Goal: Transaction & Acquisition: Subscribe to service/newsletter

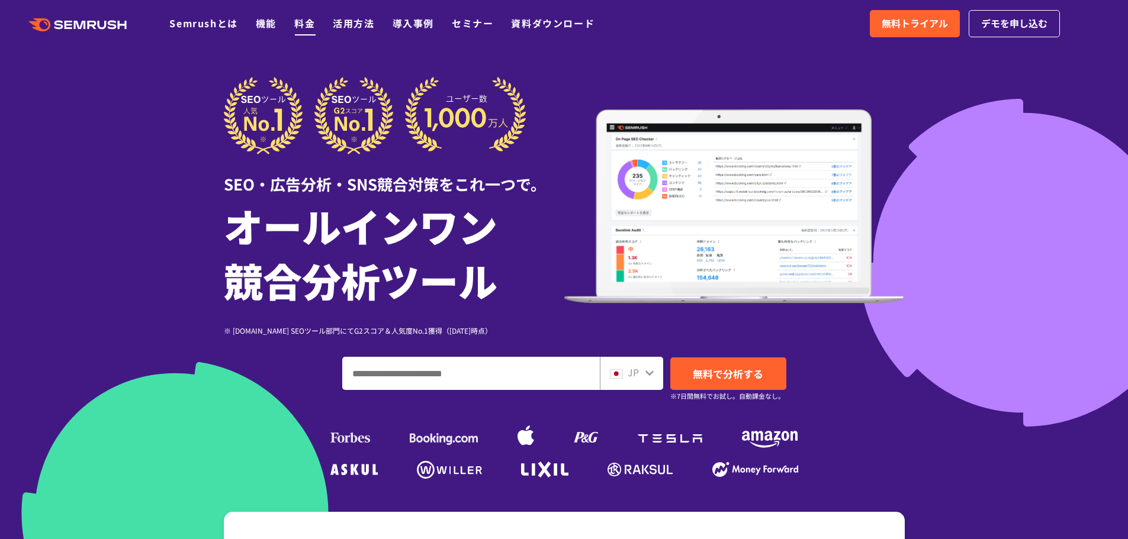
click at [295, 16] on link "料金" at bounding box center [304, 23] width 21 height 14
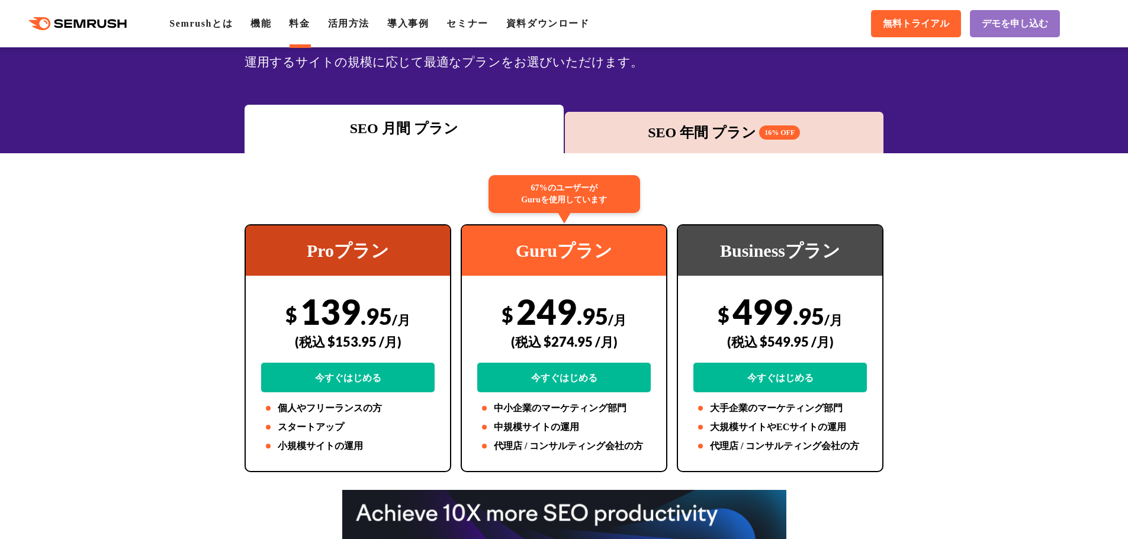
scroll to position [118, 0]
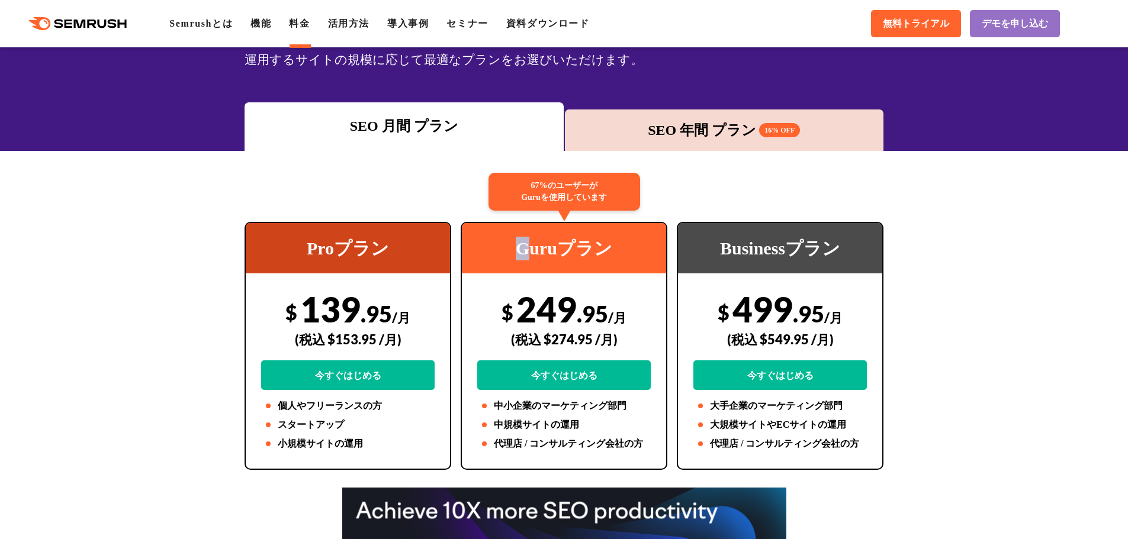
click at [519, 253] on div "Guruプラン" at bounding box center [564, 248] width 204 height 50
click at [505, 268] on div "Guruプラン" at bounding box center [564, 248] width 204 height 50
drag, startPoint x: 516, startPoint y: 256, endPoint x: 613, endPoint y: 246, distance: 97.6
click at [613, 246] on div "Guruプラン" at bounding box center [564, 248] width 204 height 50
copy div "Guruプラン"
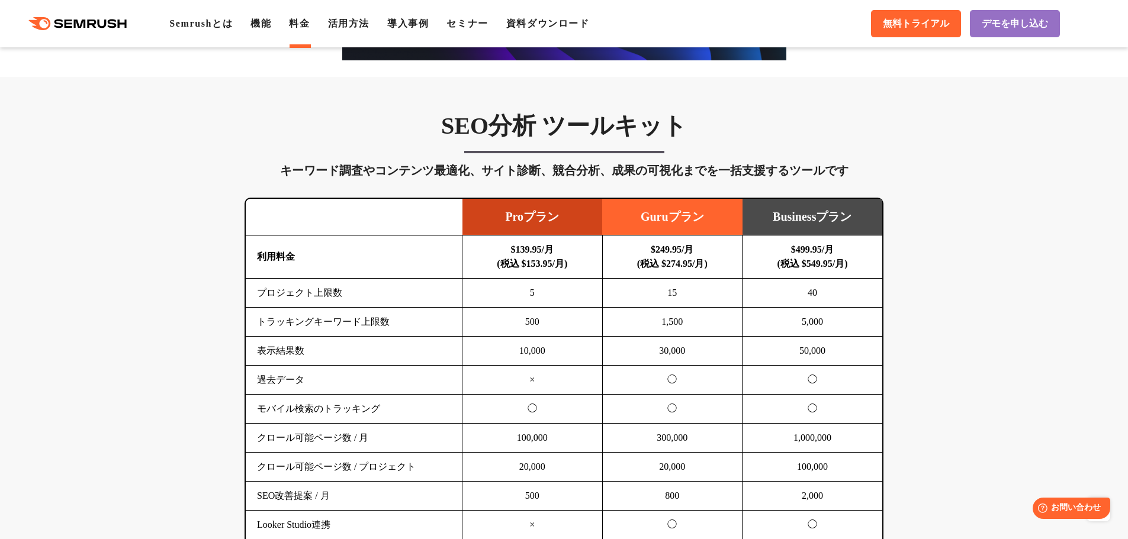
scroll to position [651, 0]
